Goal: Find contact information: Obtain details needed to contact an individual or organization

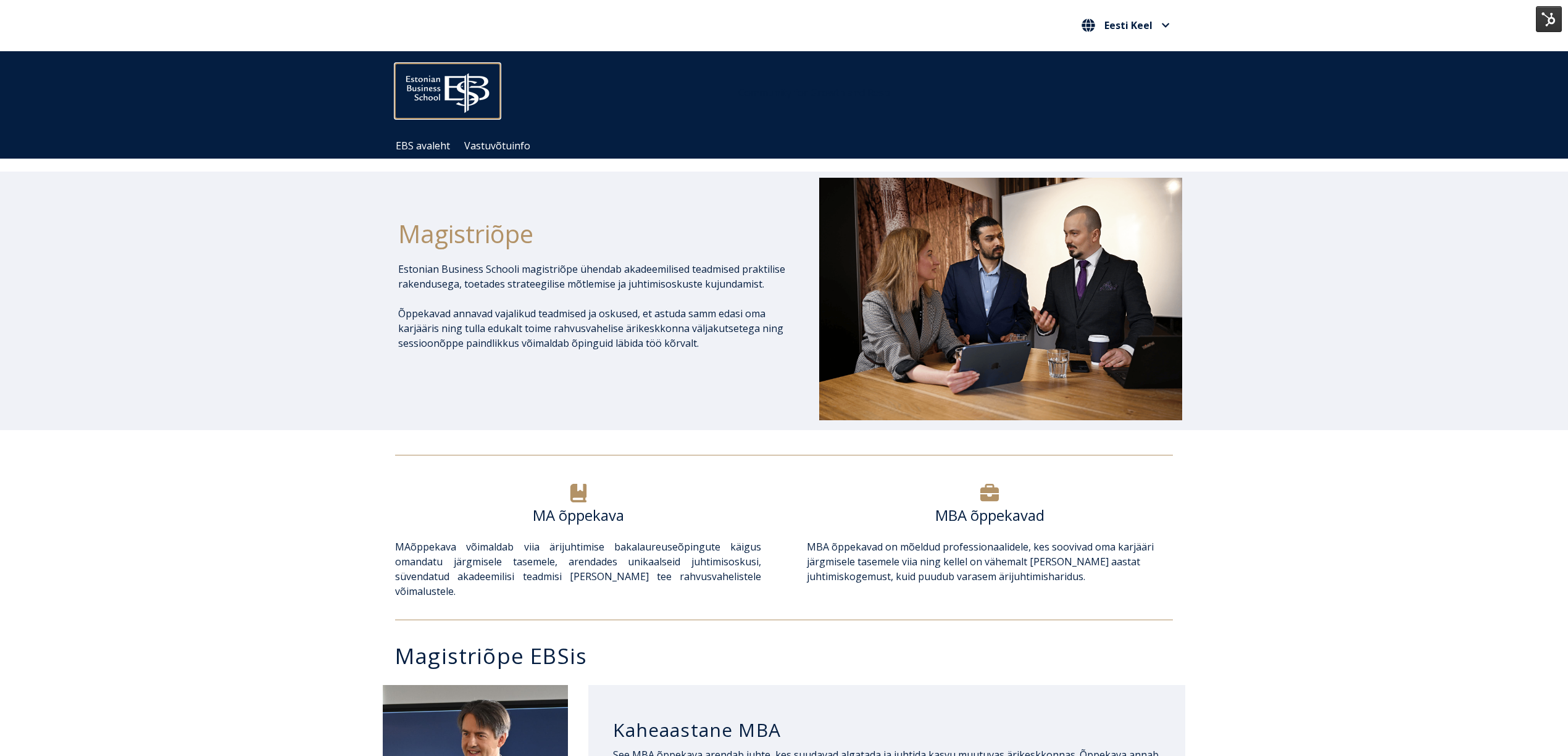
click at [474, 84] on img at bounding box center [448, 90] width 105 height 53
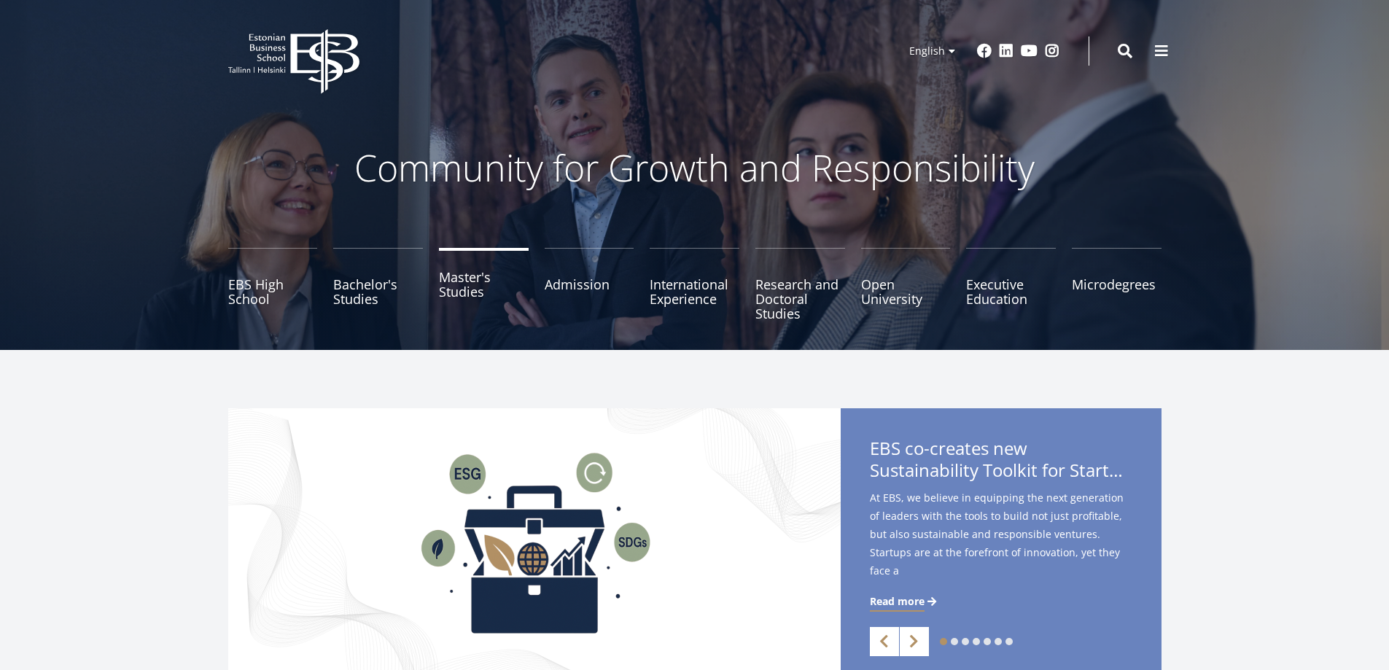
click at [468, 284] on link "Master's Studies" at bounding box center [484, 284] width 90 height 73
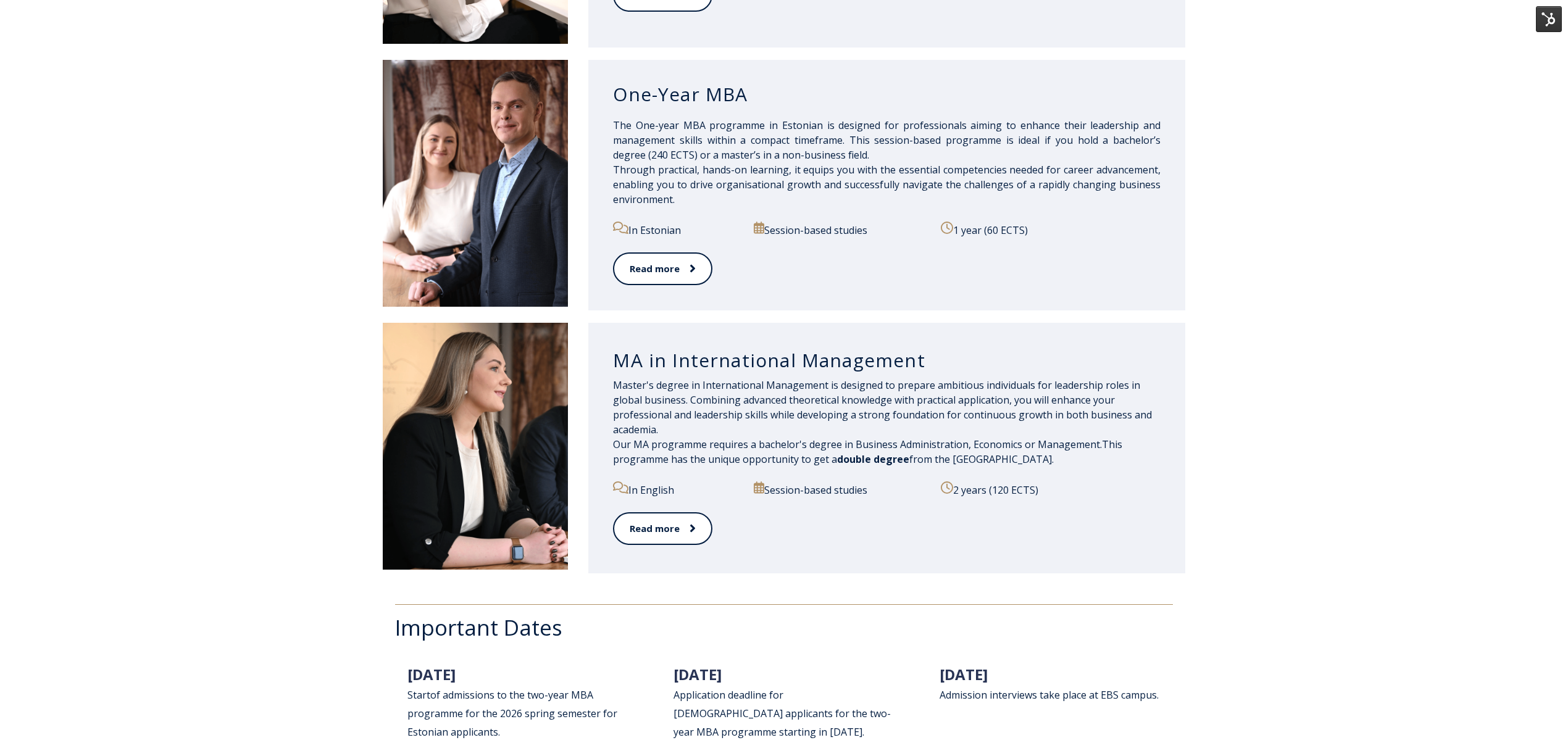
scroll to position [1151, 0]
click at [684, 533] on span at bounding box center [685, 527] width 16 height 13
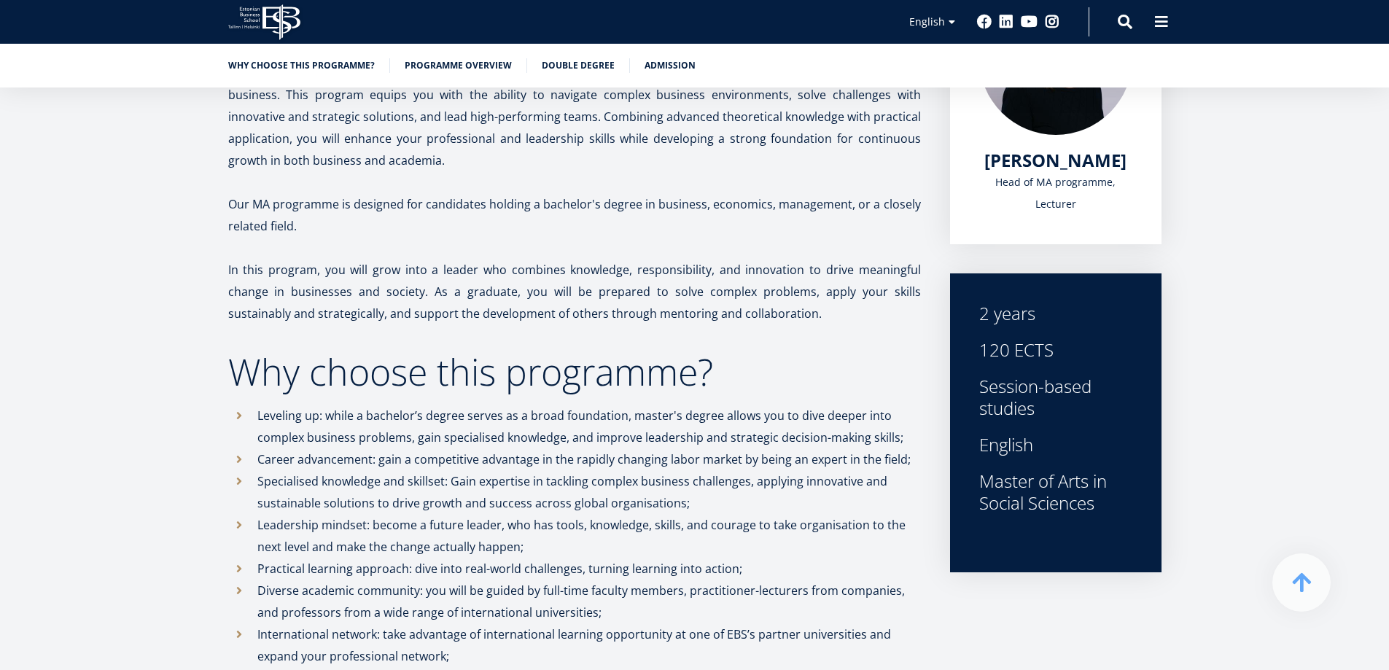
scroll to position [364, 0]
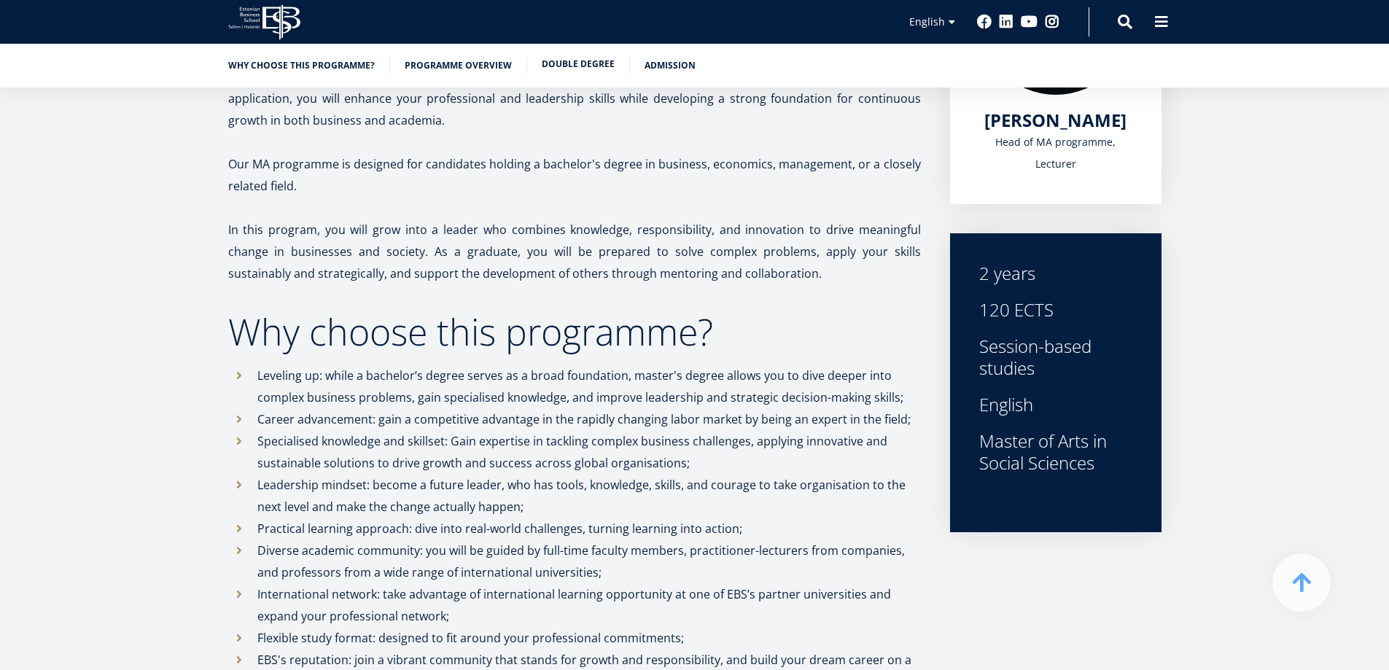
click at [590, 61] on link "Double Degree" at bounding box center [578, 64] width 73 height 15
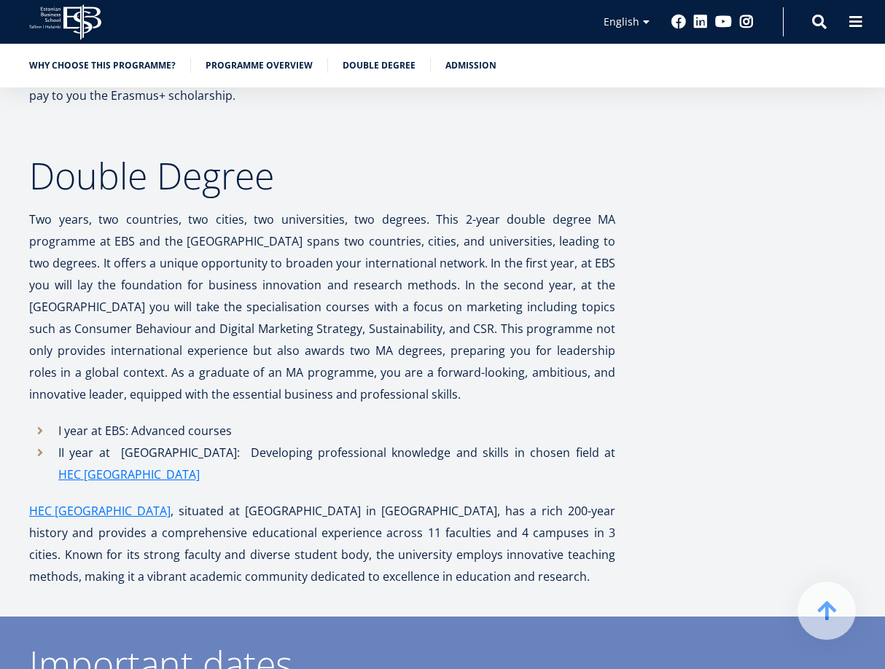
scroll to position [3490, 0]
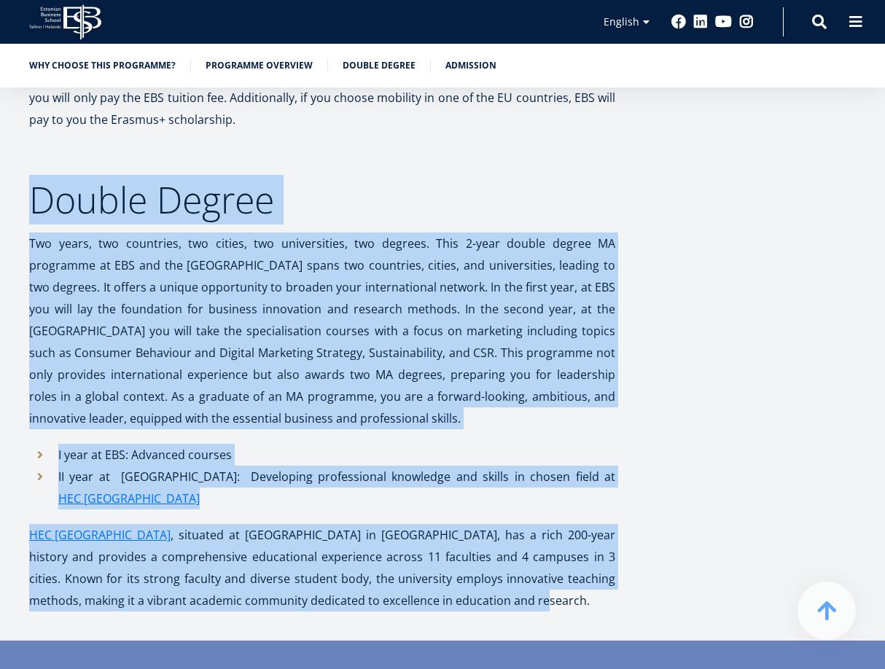
drag, startPoint x: 37, startPoint y: 200, endPoint x: 526, endPoint y: 569, distance: 613.0
copy div "Double Degree Two years, two countries, two cities, two universities, two degre…"
click at [472, 189] on h2 "Double Degree" at bounding box center [322, 200] width 586 height 36
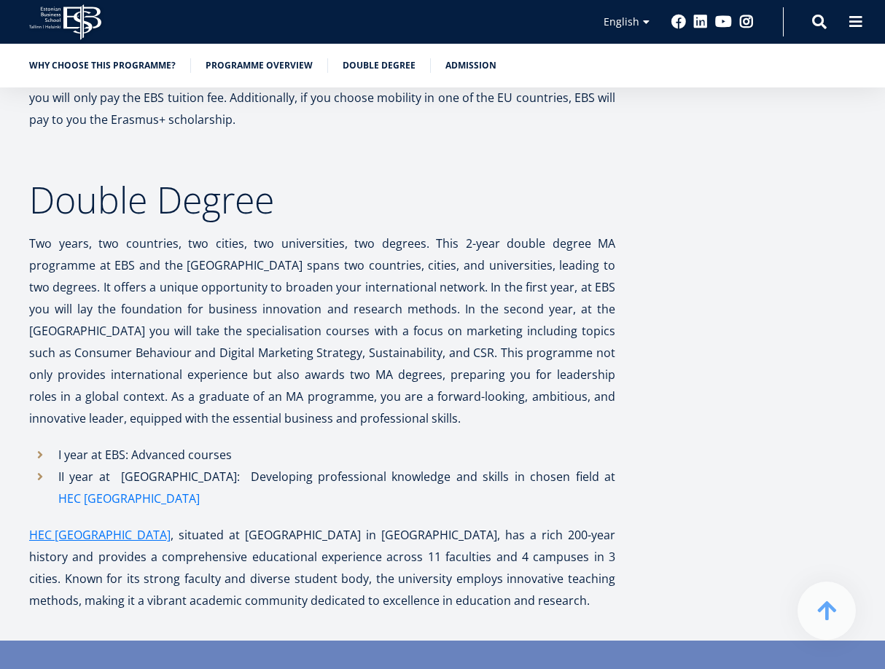
click at [200, 488] on link "HEC Liège" at bounding box center [128, 499] width 141 height 22
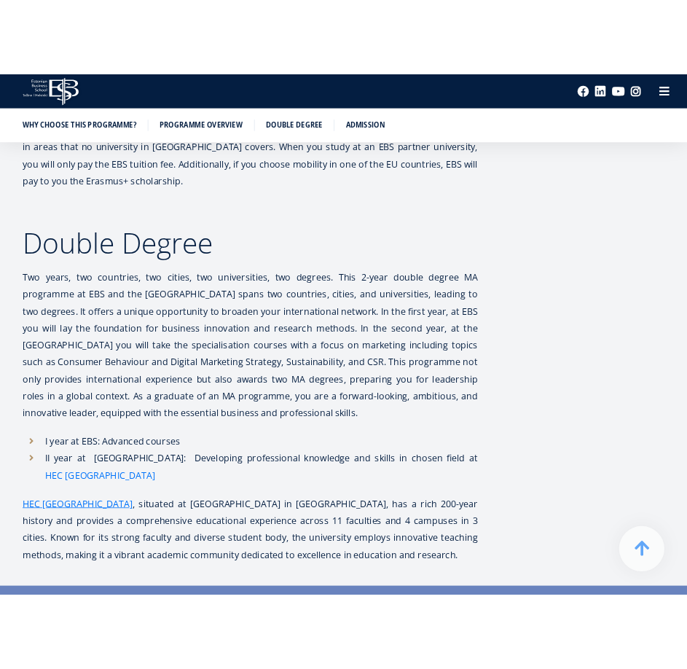
scroll to position [3508, 0]
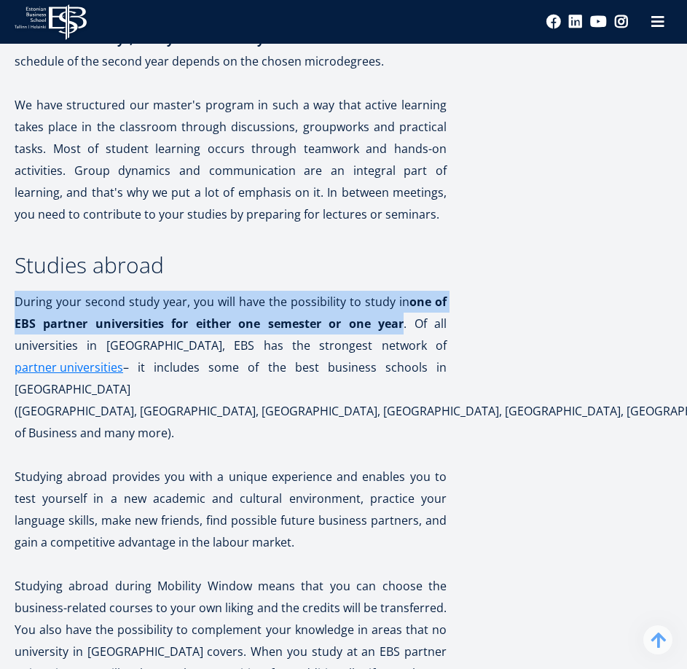
drag, startPoint x: 14, startPoint y: 279, endPoint x: 405, endPoint y: 304, distance: 391.5
copy p "During your second study year, you will have the possibility to study in one of…"
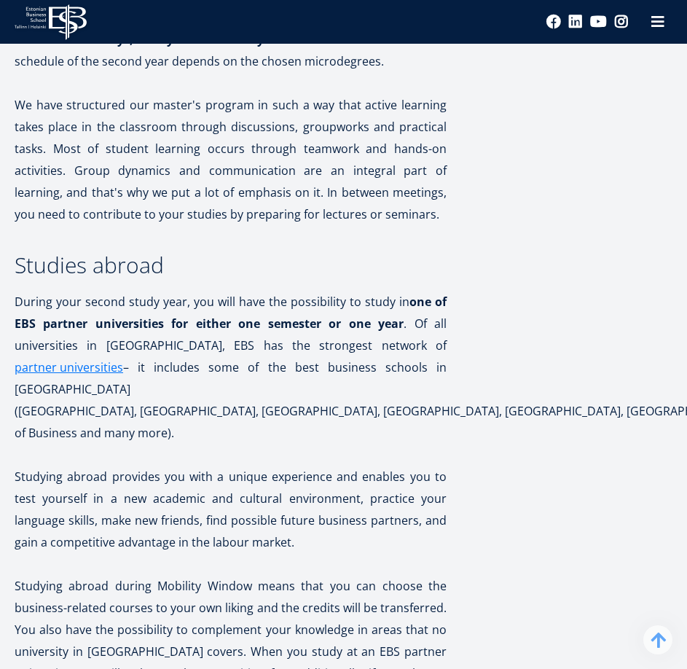
click at [308, 444] on p at bounding box center [231, 455] width 432 height 22
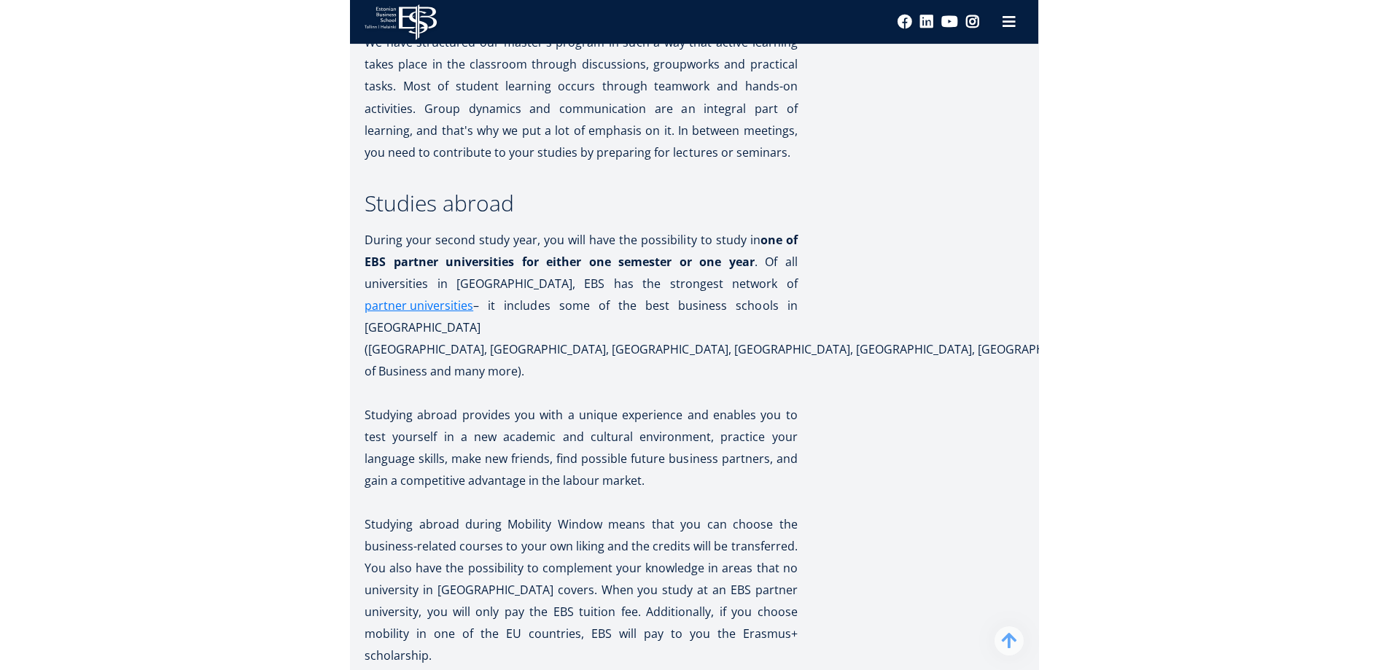
scroll to position [3799, 0]
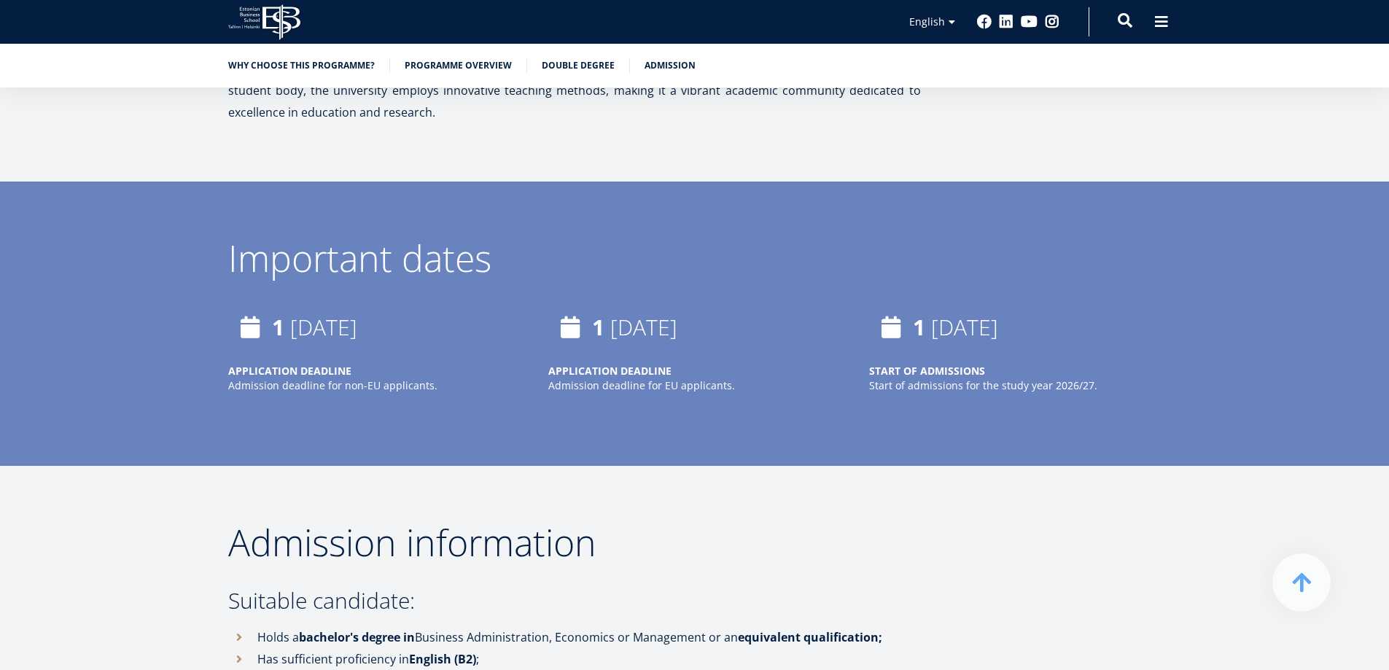
click at [1123, 18] on span at bounding box center [1124, 20] width 15 height 15
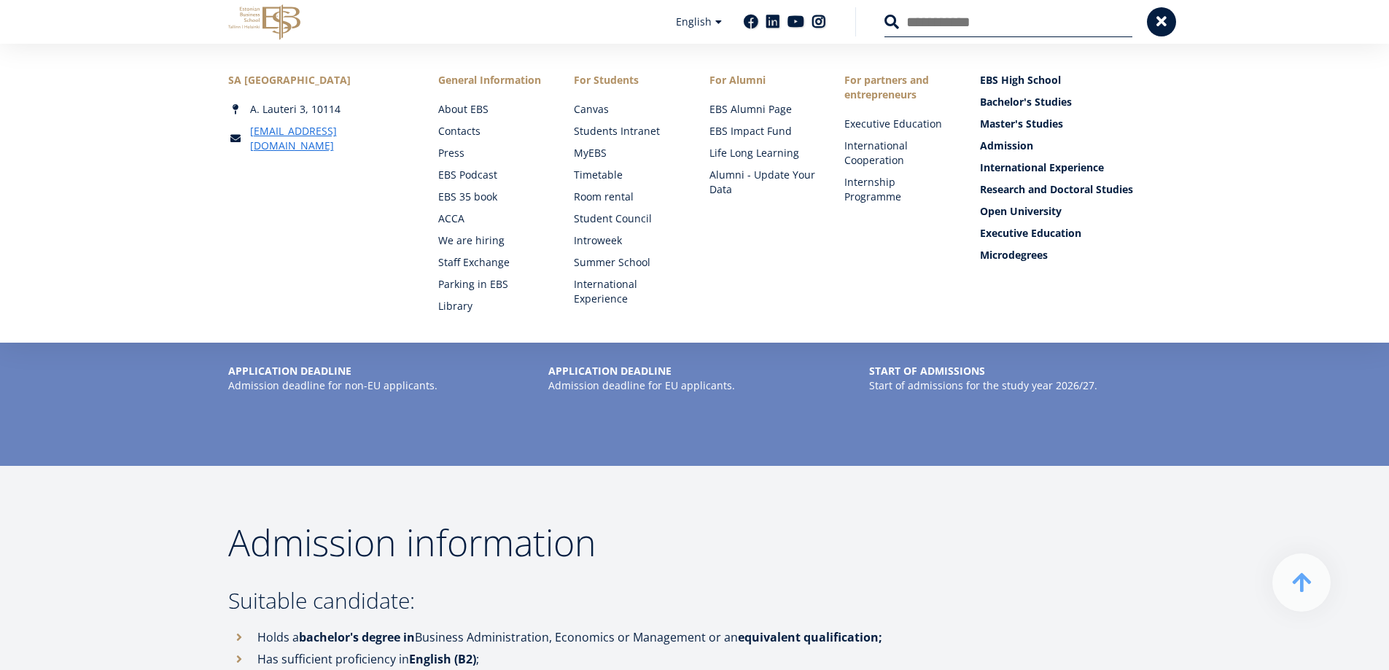
click at [1034, 26] on input "Search" at bounding box center [1008, 22] width 248 height 31
type input "****"
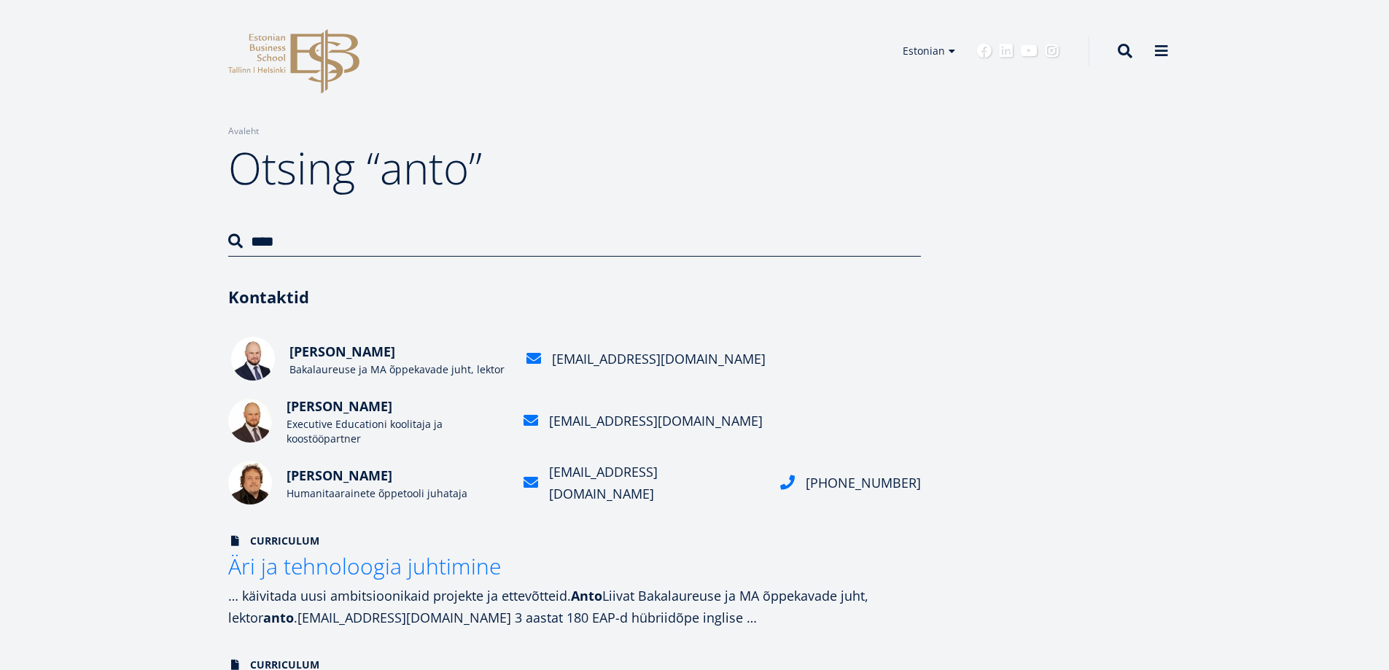
click at [325, 359] on span "Anto Liivat" at bounding box center [342, 351] width 106 height 17
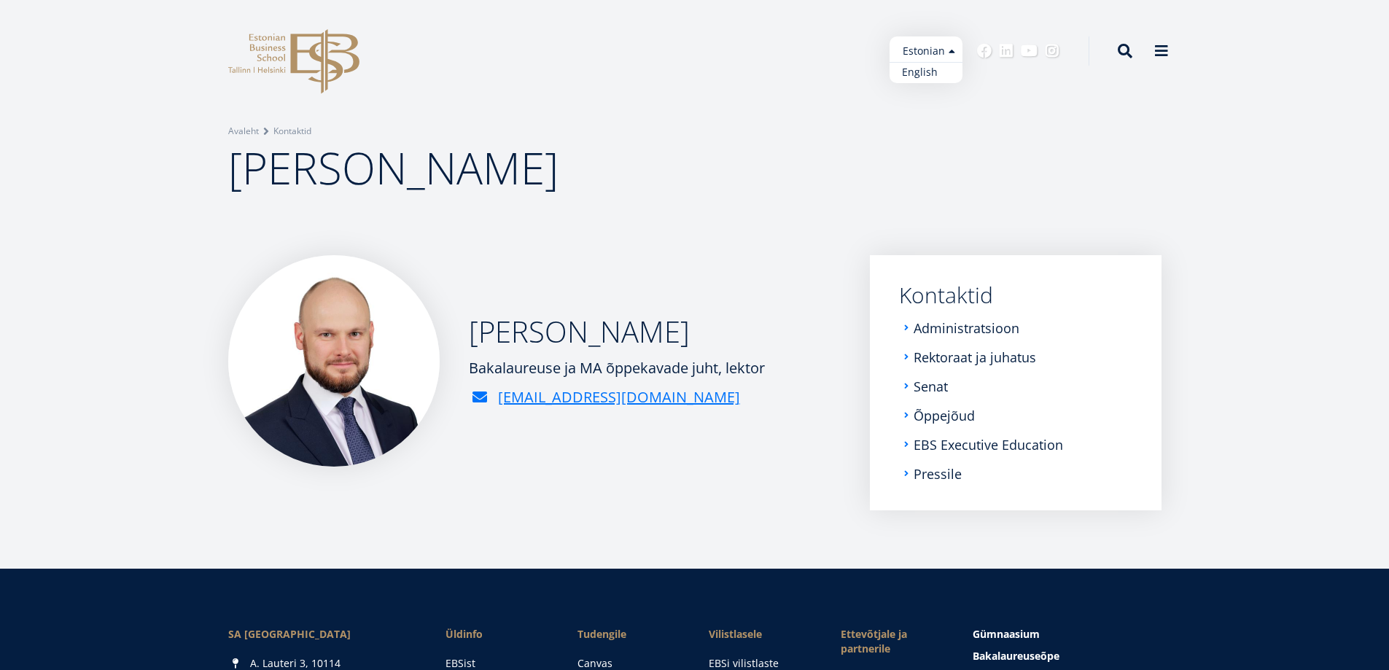
click at [927, 74] on link "English" at bounding box center [925, 72] width 73 height 21
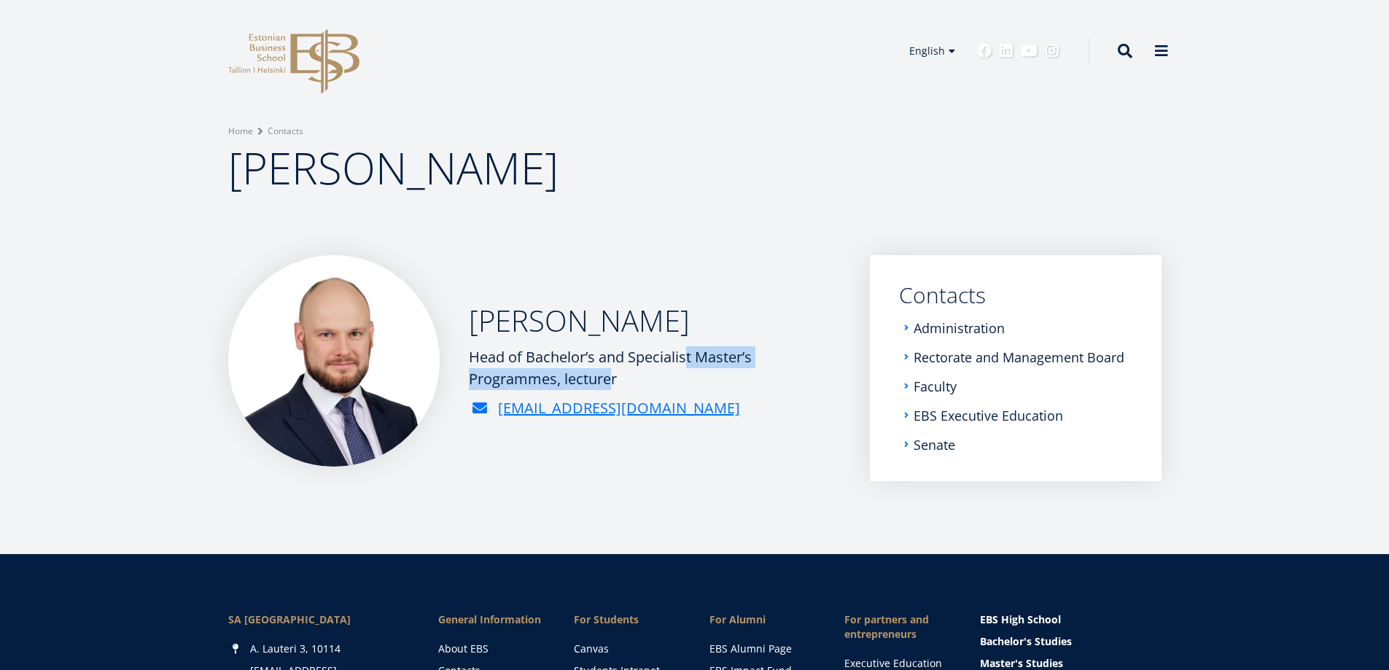
drag, startPoint x: 632, startPoint y: 360, endPoint x: 556, endPoint y: 389, distance: 81.2
click at [556, 389] on div "Head of Bachelor’s and Specialist Master’s Programmes, lecturer" at bounding box center [655, 368] width 372 height 44
copy div "Specialist Master’s Programmes"
